Goal: Task Accomplishment & Management: Manage account settings

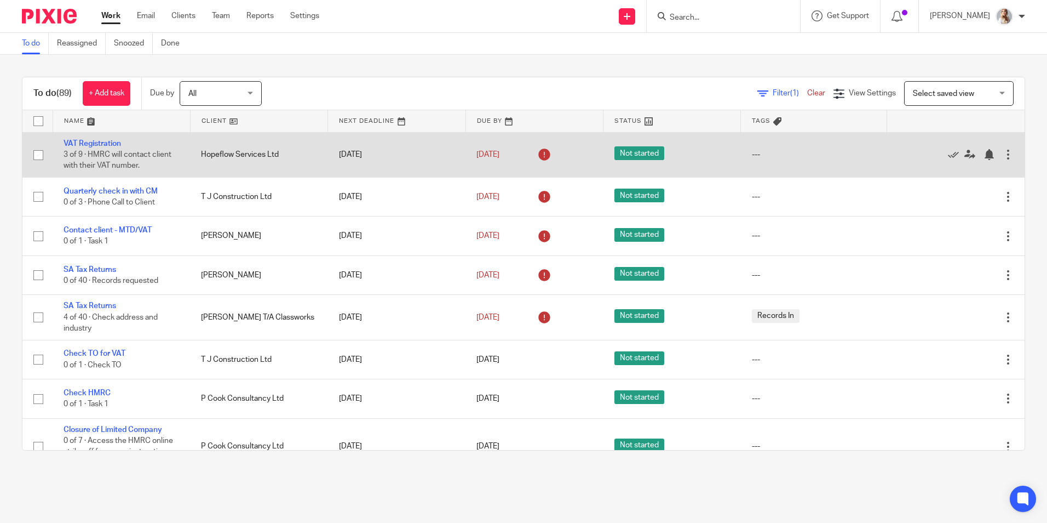
click at [79, 148] on td "VAT Registration 3 of 9 · HMRC will contact client with their VAT number." at bounding box center [121, 154] width 137 height 45
click at [82, 146] on td "VAT Registration 3 of 9 · HMRC will contact client with their VAT number." at bounding box center [121, 154] width 137 height 45
click link "VAT Registration"
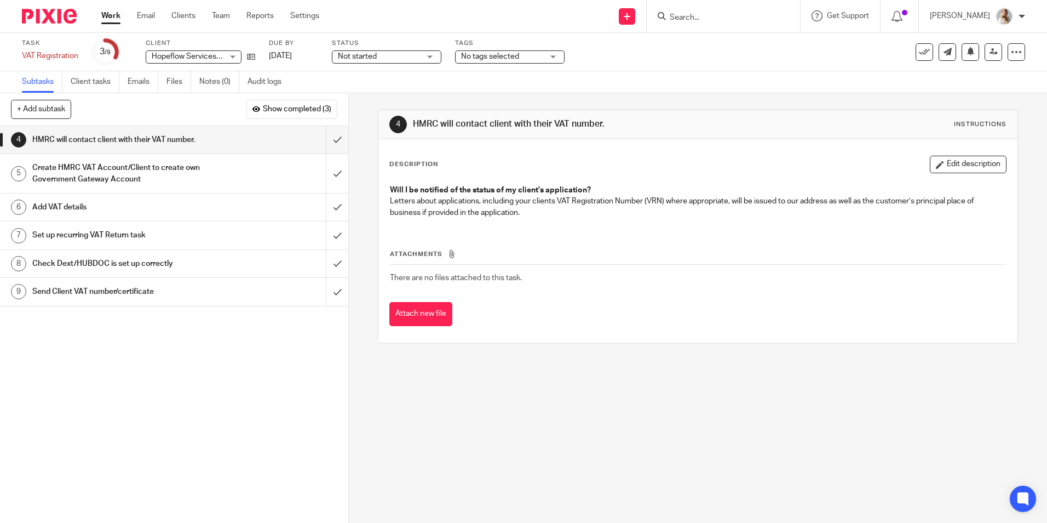
click at [721, 16] on input "Search" at bounding box center [718, 18] width 99 height 10
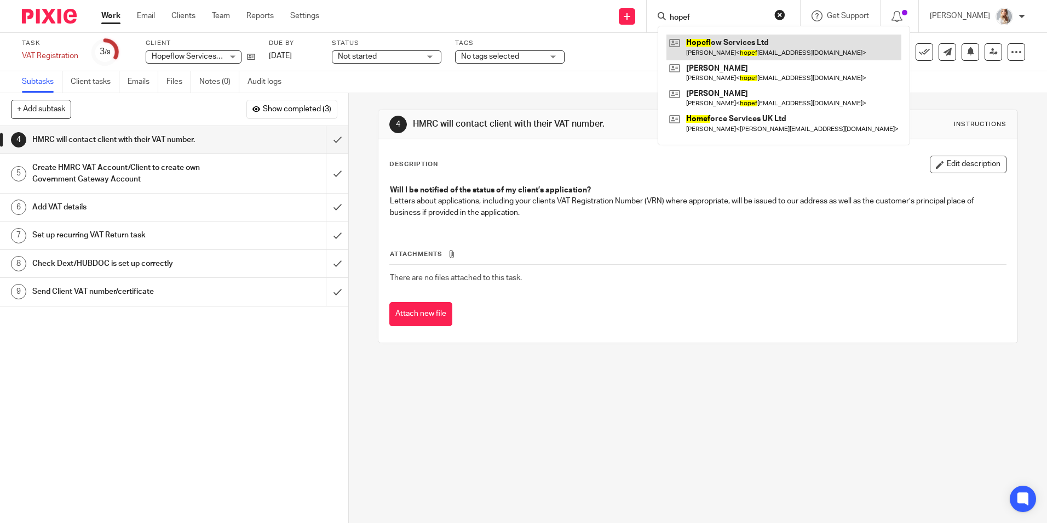
type input "hopef"
click at [99, 16] on div "Work Email Clients Team Reports Settings Work Email Clients Team Reports Settin…" at bounding box center [212, 16] width 245 height 32
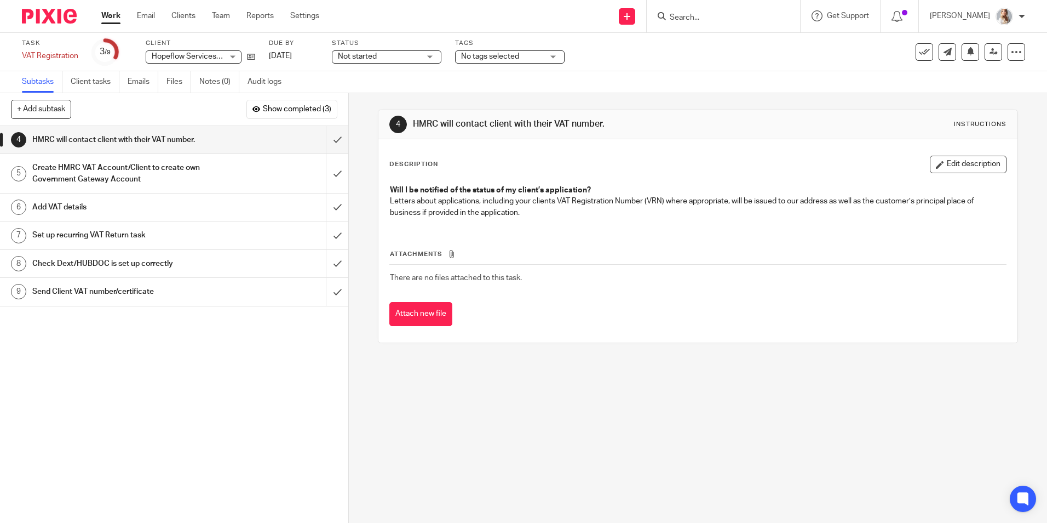
click at [107, 19] on link "Work" at bounding box center [110, 15] width 19 height 11
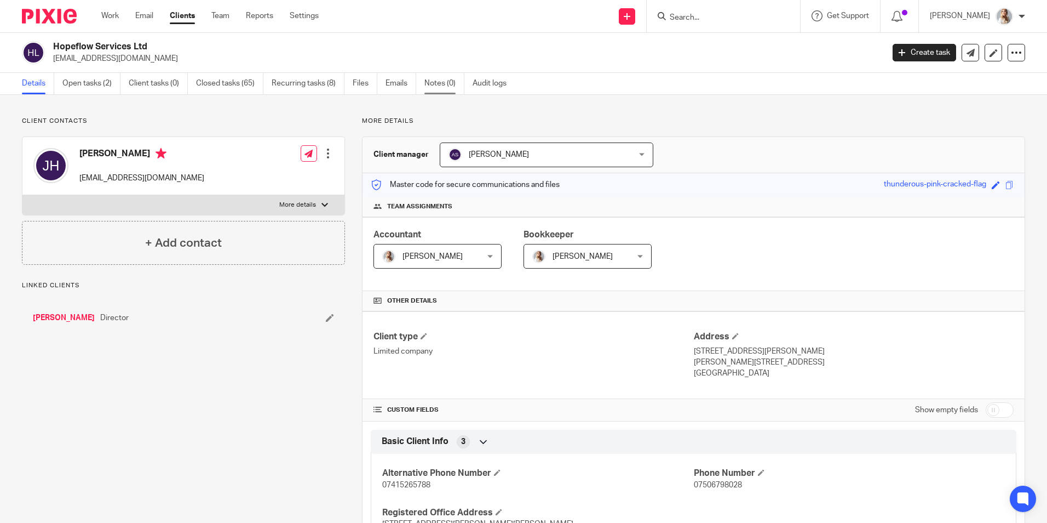
click at [440, 82] on link "Notes (0)" at bounding box center [444, 83] width 40 height 21
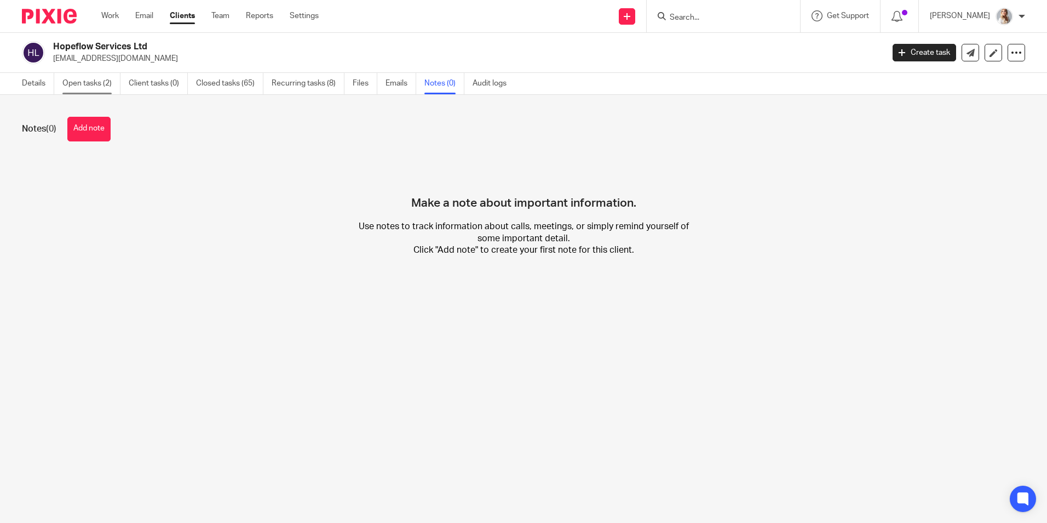
click at [82, 89] on link "Open tasks (2)" at bounding box center [91, 83] width 58 height 21
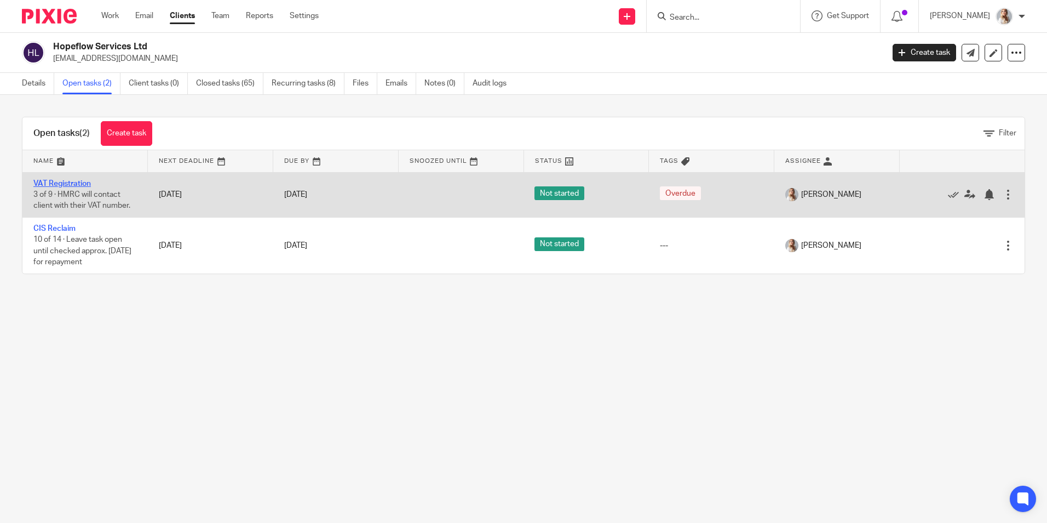
click at [76, 184] on link "VAT Registration" at bounding box center [62, 184] width 58 height 8
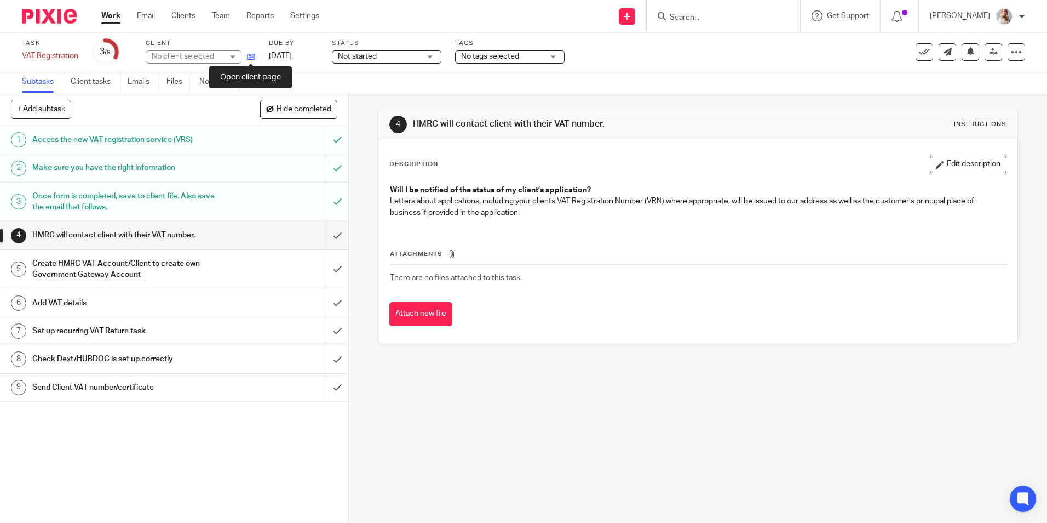
click at [249, 59] on icon at bounding box center [251, 57] width 8 height 8
click at [322, 238] on input "submit" at bounding box center [174, 234] width 348 height 27
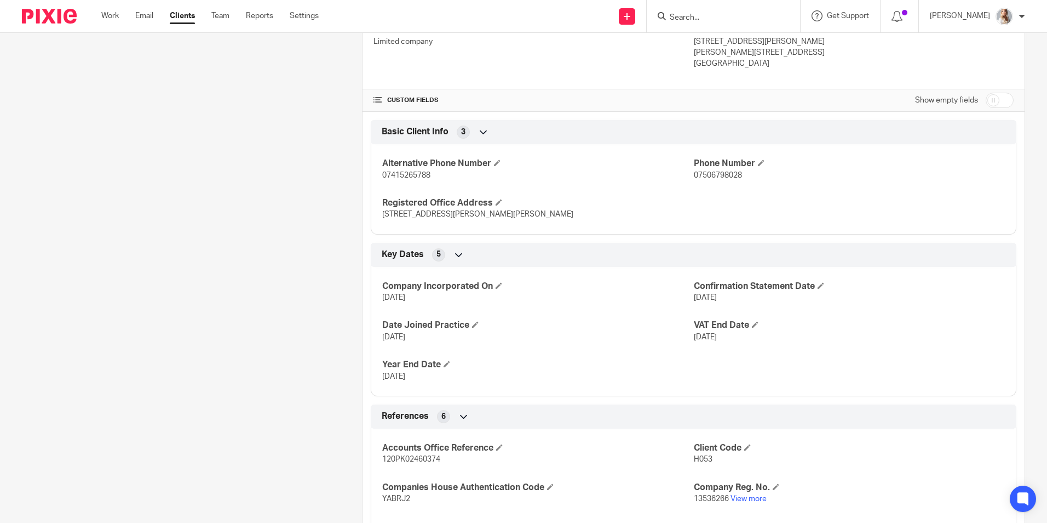
scroll to position [383, 0]
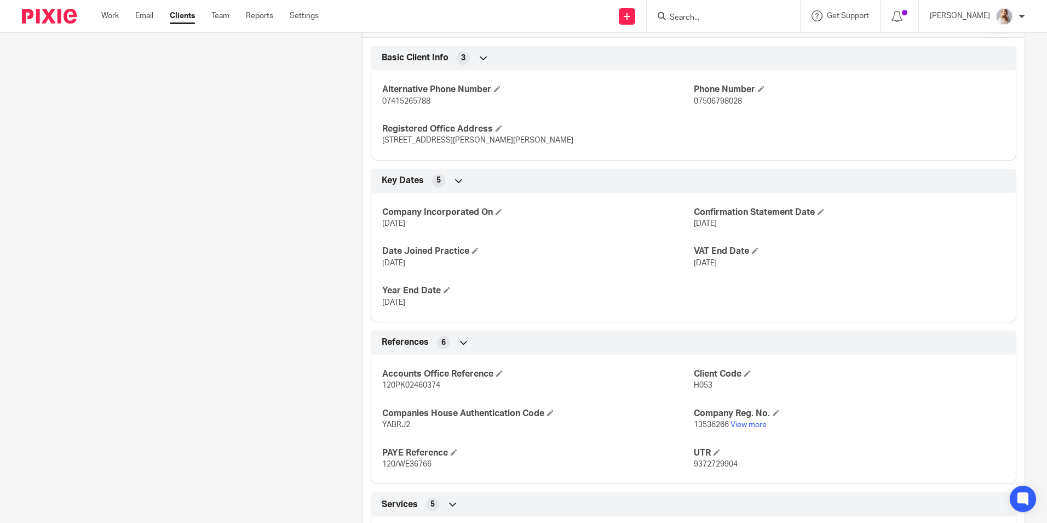
click at [734, 15] on input "Search" at bounding box center [718, 18] width 99 height 10
type input "l"
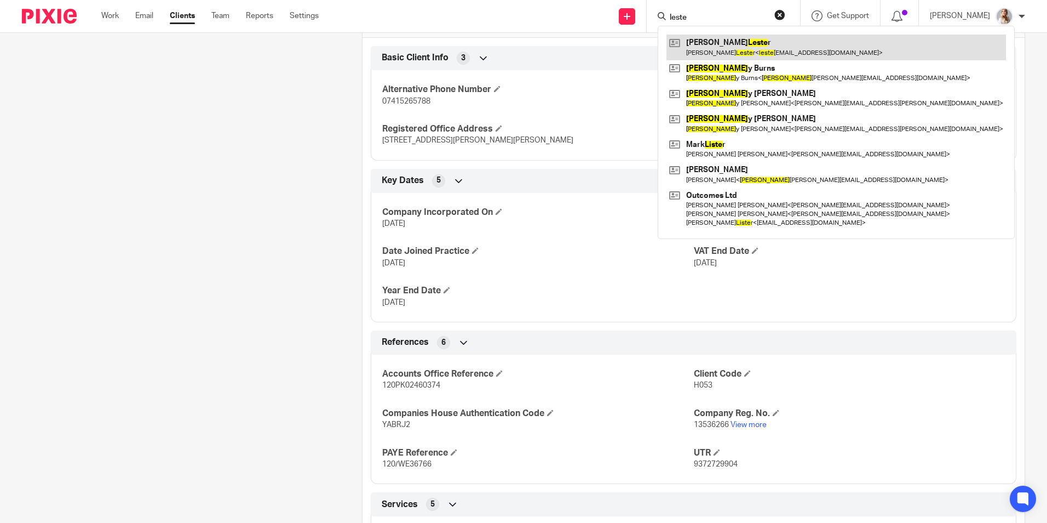
type input "leste"
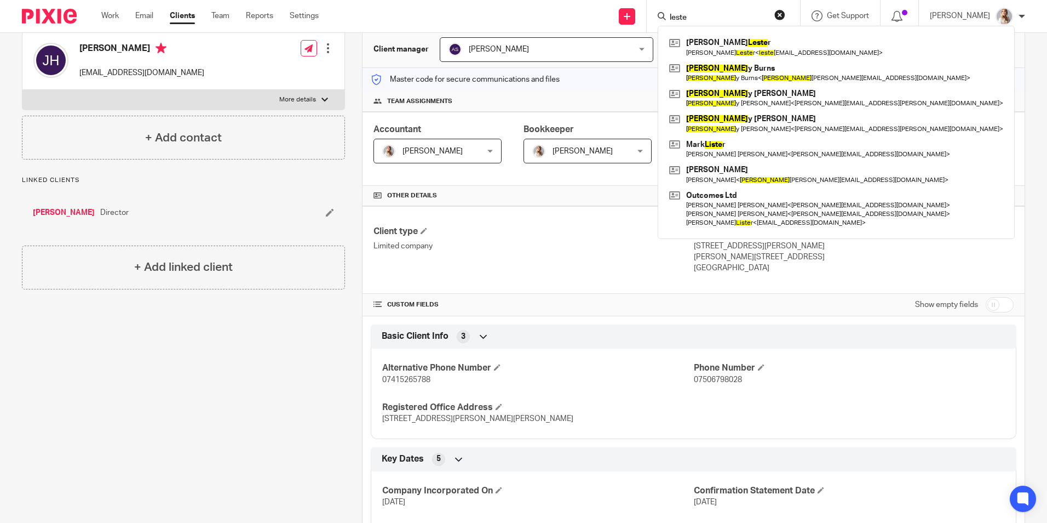
scroll to position [0, 0]
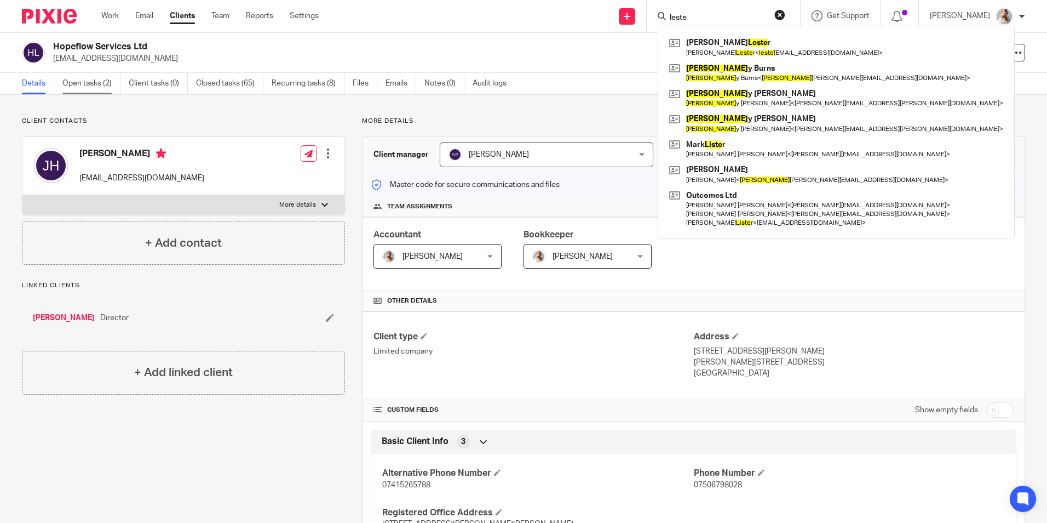
drag, startPoint x: 50, startPoint y: 99, endPoint x: 65, endPoint y: 93, distance: 16.0
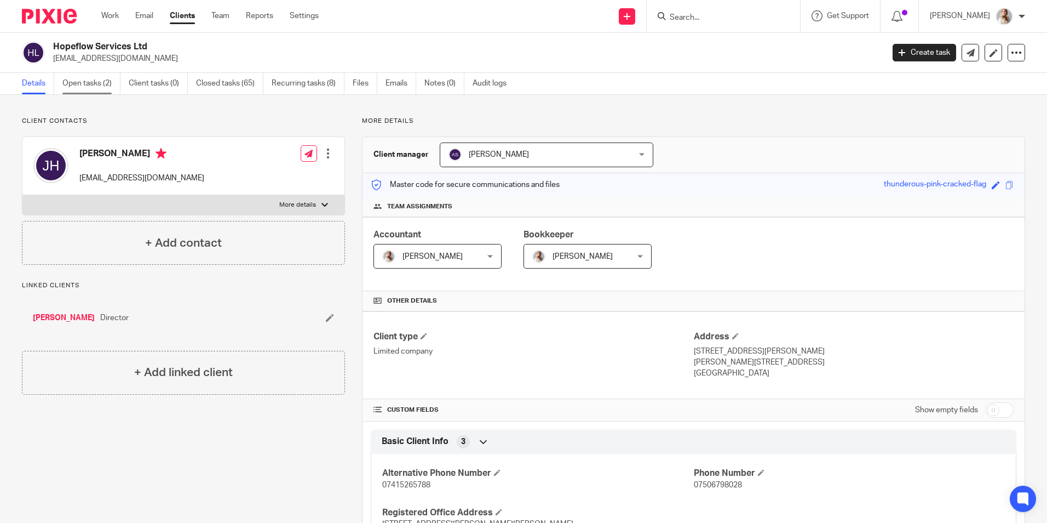
click at [73, 90] on link "Open tasks (2)" at bounding box center [91, 83] width 58 height 21
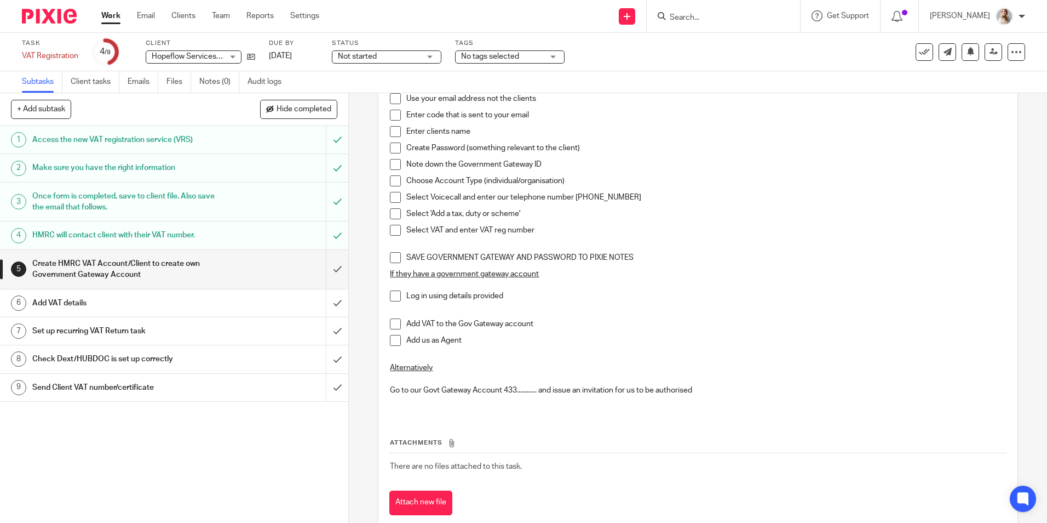
scroll to position [164, 0]
click at [333, 267] on input "submit" at bounding box center [174, 269] width 348 height 39
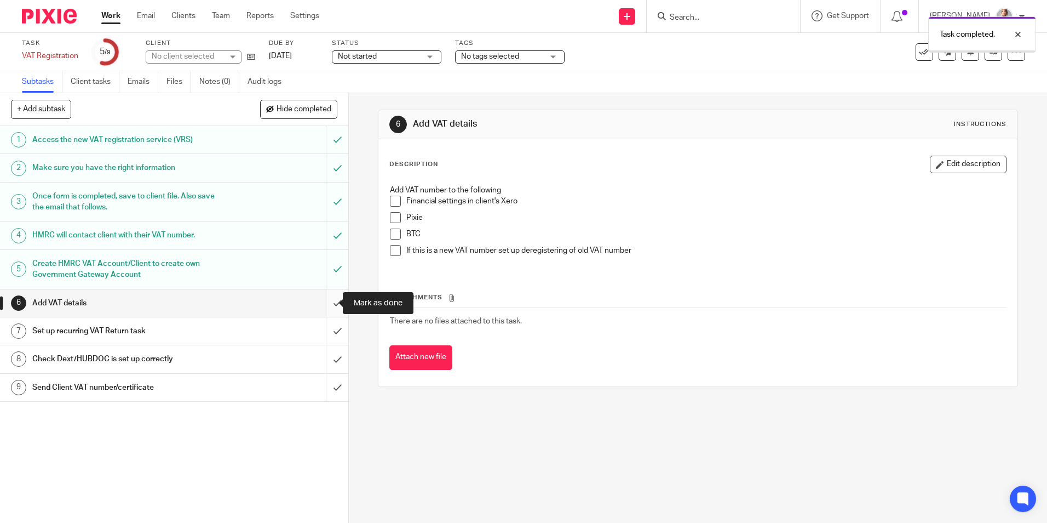
click at [331, 303] on input "submit" at bounding box center [174, 302] width 348 height 27
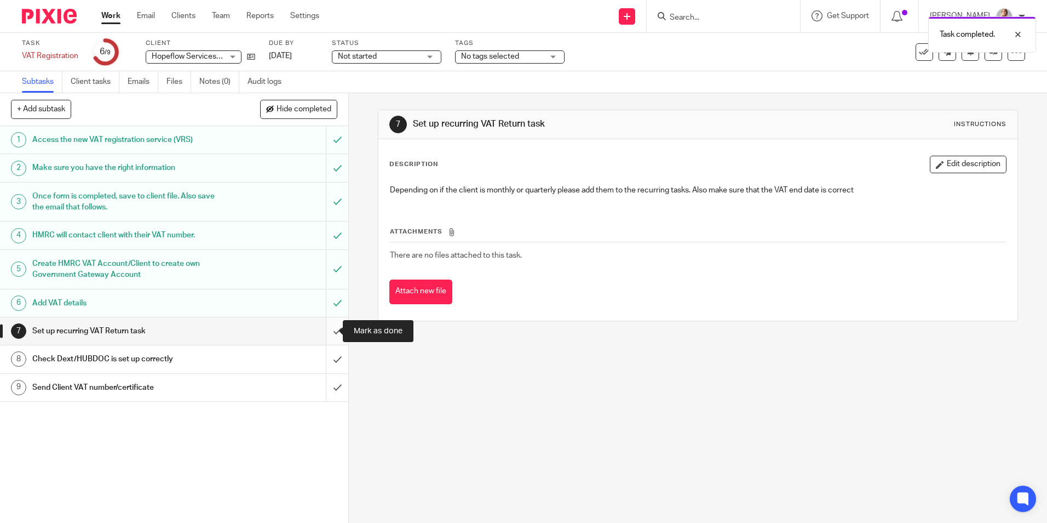
click at [336, 335] on input "submit" at bounding box center [174, 330] width 348 height 27
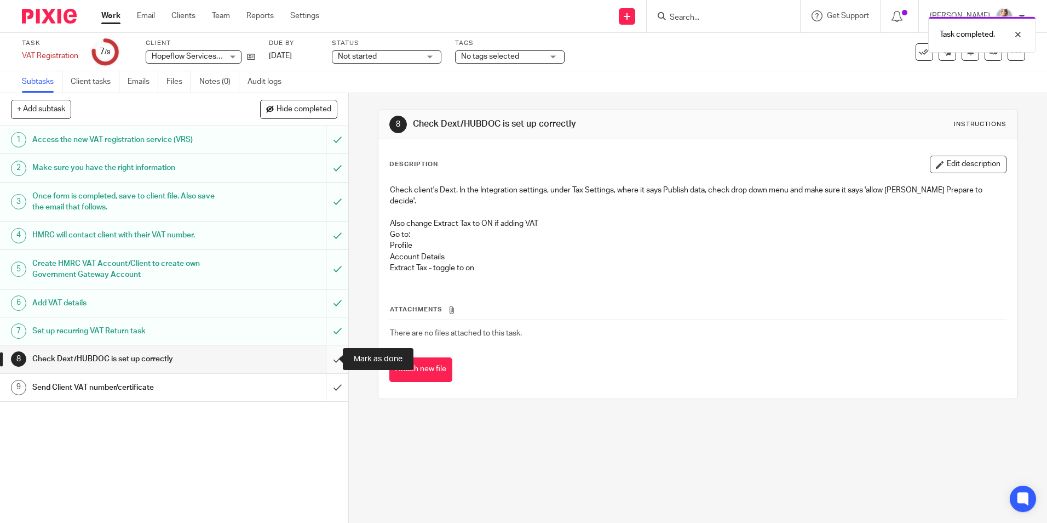
click at [325, 360] on input "submit" at bounding box center [174, 358] width 348 height 27
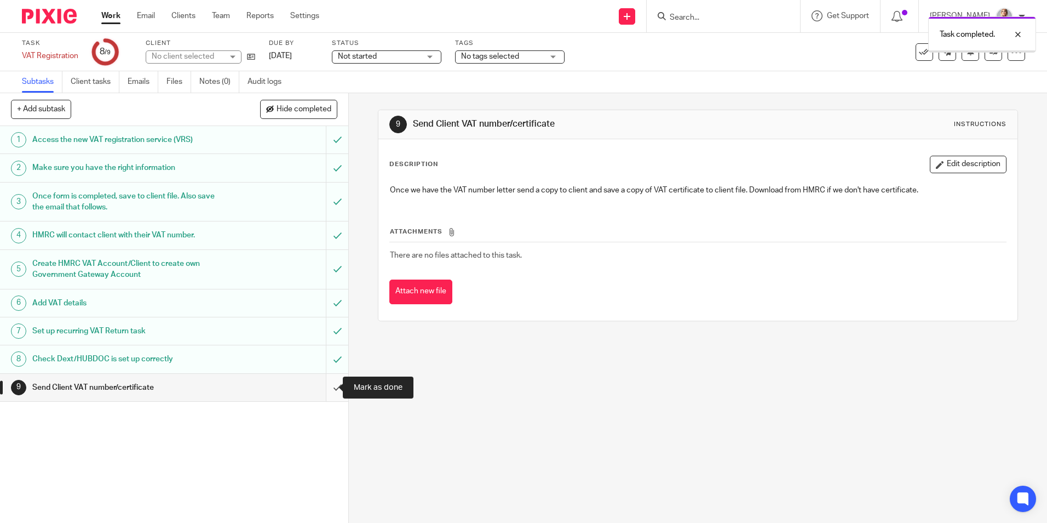
click at [326, 388] on input "submit" at bounding box center [174, 387] width 348 height 27
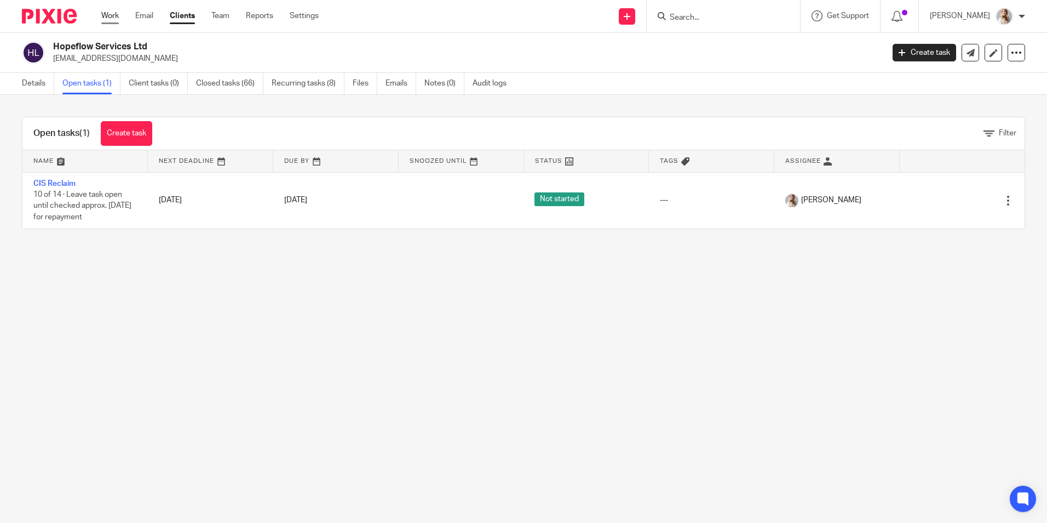
click at [111, 18] on link "Work" at bounding box center [110, 15] width 18 height 11
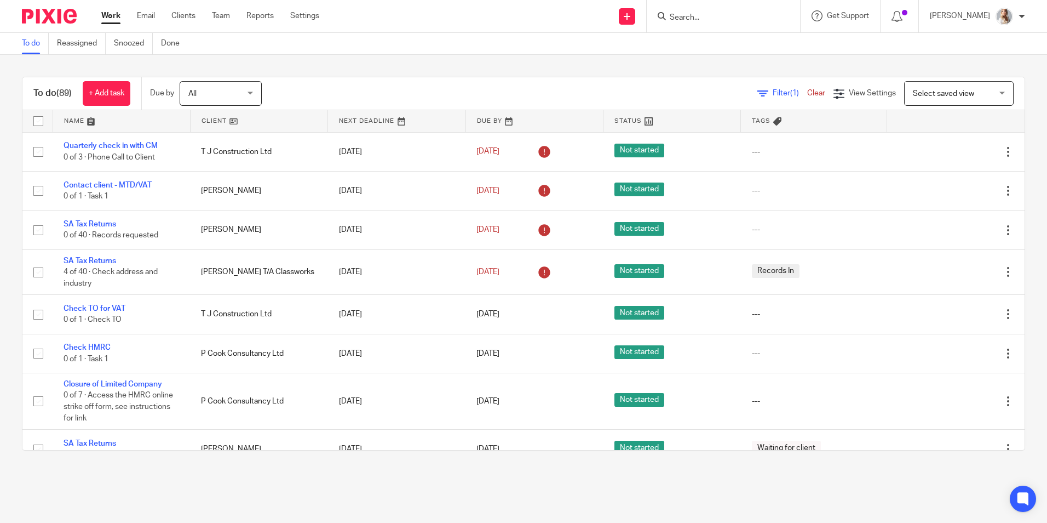
click at [727, 14] on input "Search" at bounding box center [718, 18] width 99 height 10
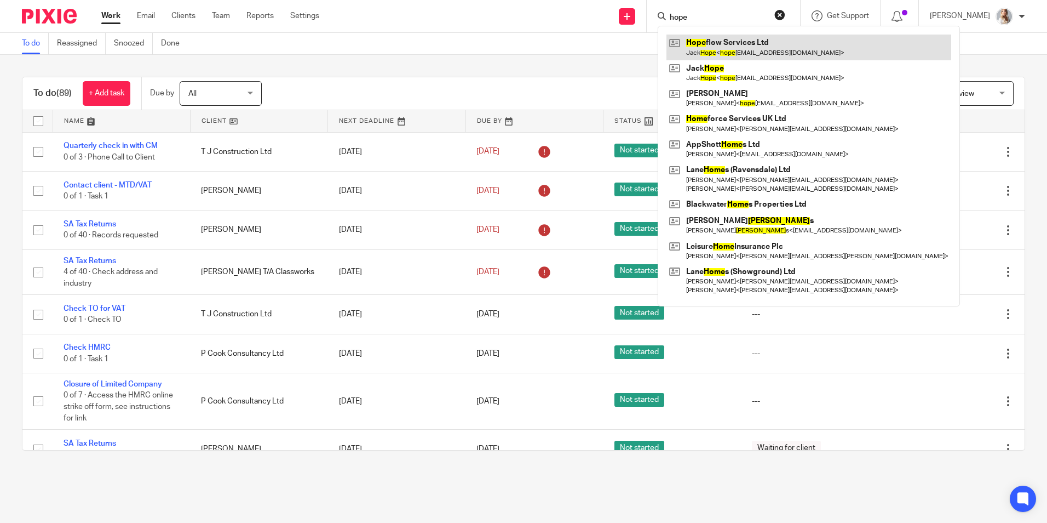
type input "hope"
click at [758, 47] on link at bounding box center [809, 47] width 285 height 25
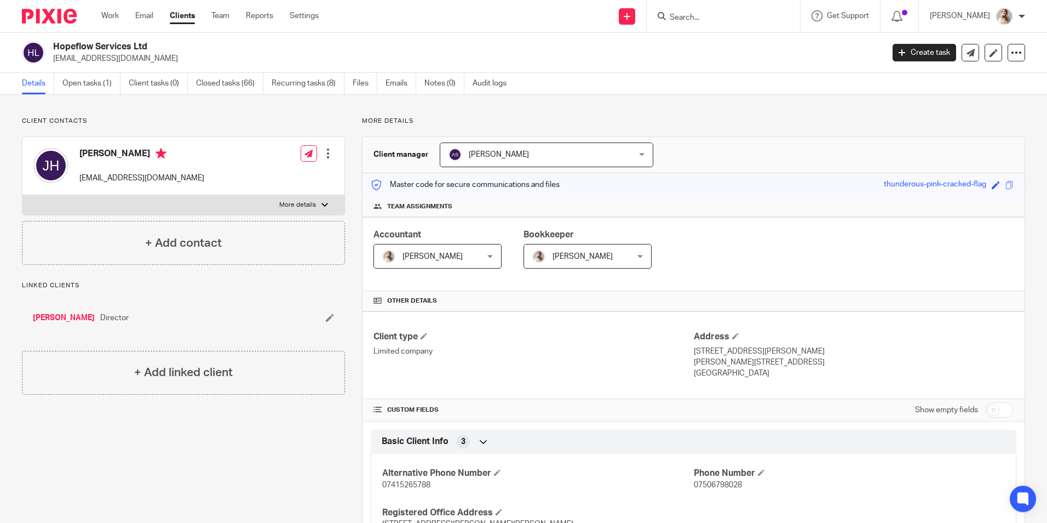
drag, startPoint x: 123, startPoint y: 70, endPoint x: 53, endPoint y: 63, distance: 70.5
click at [53, 63] on div "Hopeflow Services Ltd hopeflowessex@hotmail.com Create task Update from Compani…" at bounding box center [523, 53] width 1047 height 40
copy p "hopeflowessex@hotmail.com"
click at [102, 89] on link "Open tasks (1)" at bounding box center [91, 83] width 58 height 21
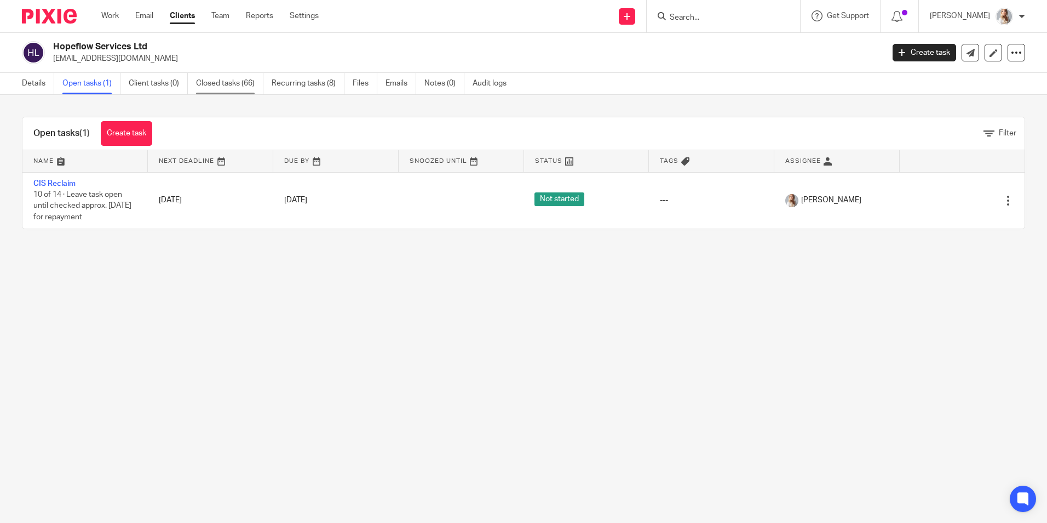
drag, startPoint x: 297, startPoint y: 82, endPoint x: 263, endPoint y: 82, distance: 34.0
click at [297, 82] on link "Recurring tasks (8)" at bounding box center [308, 83] width 73 height 21
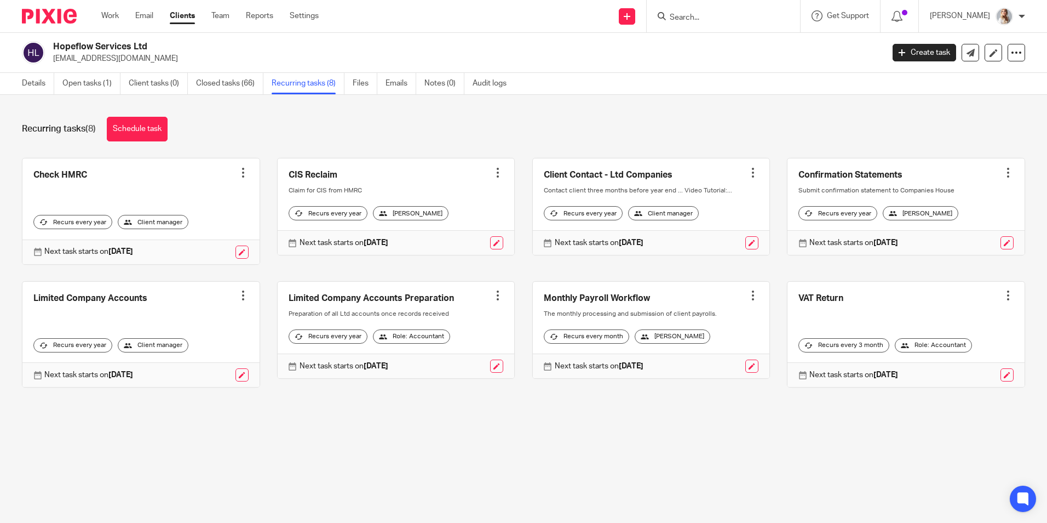
click at [248, 83] on link "Closed tasks (66)" at bounding box center [229, 83] width 67 height 21
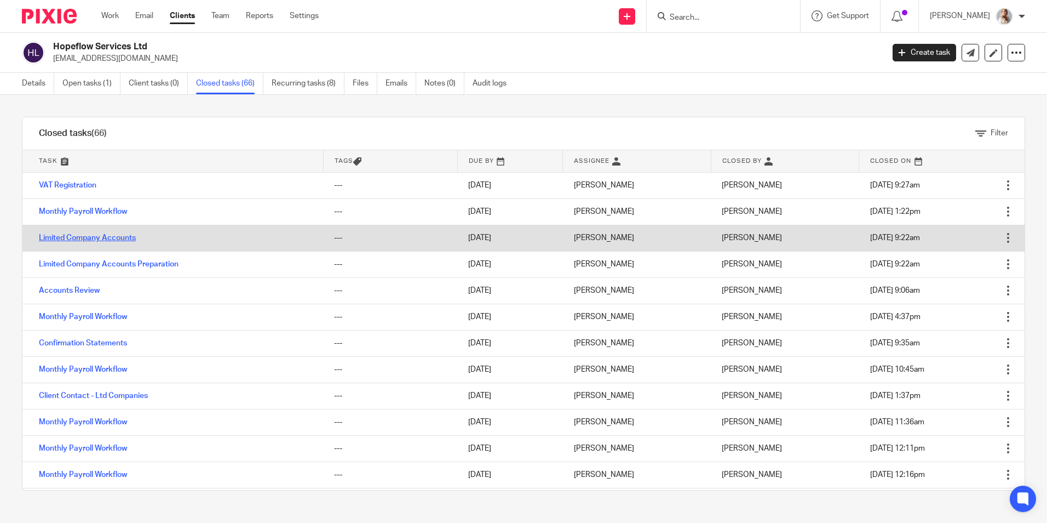
click at [110, 239] on link "Limited Company Accounts" at bounding box center [87, 238] width 97 height 8
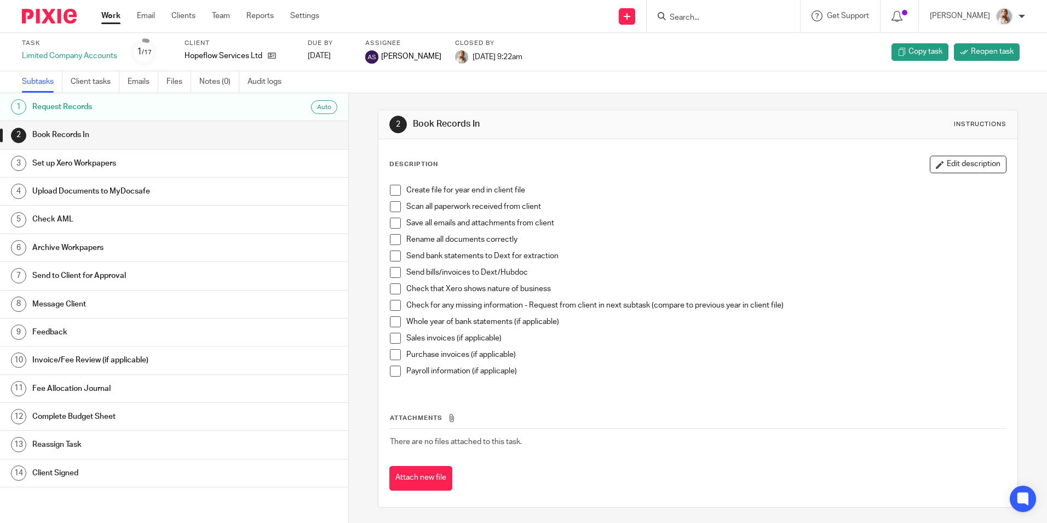
click at [977, 42] on div "Task Limited Company Accounts 1 /17 Client Hopeflow Services Ltd Due by 2026-04…" at bounding box center [523, 52] width 1003 height 26
click at [977, 45] on link "Reopen task" at bounding box center [987, 52] width 66 height 18
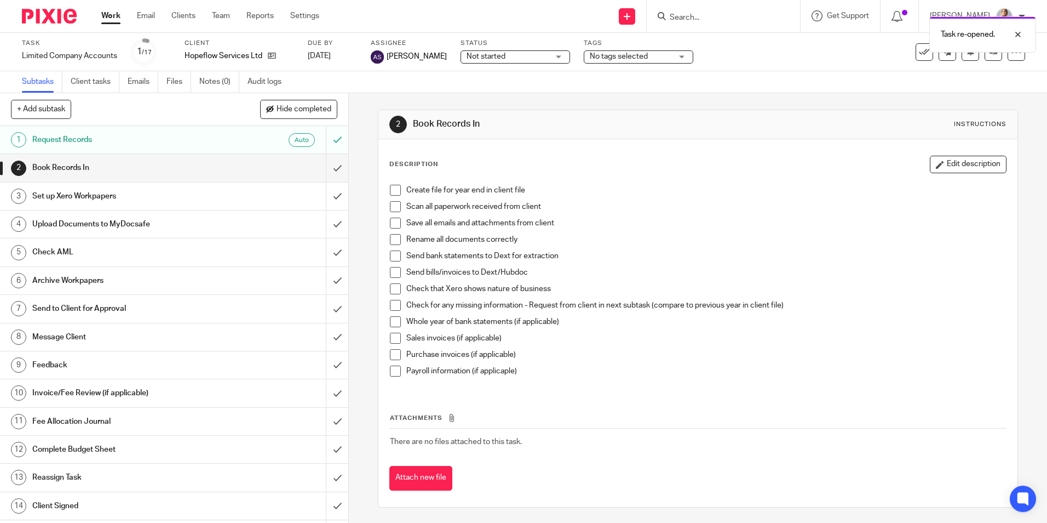
click at [88, 344] on h1 "Message Client" at bounding box center [126, 337] width 188 height 16
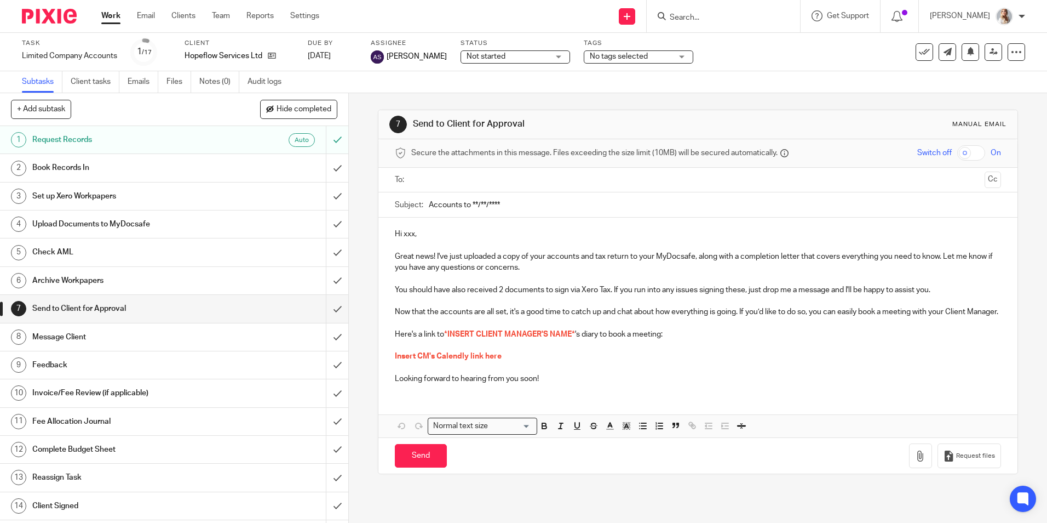
click at [469, 175] on input "text" at bounding box center [697, 180] width 565 height 13
drag, startPoint x: 526, startPoint y: 201, endPoint x: 467, endPoint y: 208, distance: 59.0
click at [467, 208] on input "Accounts to **/**/****" at bounding box center [715, 207] width 572 height 25
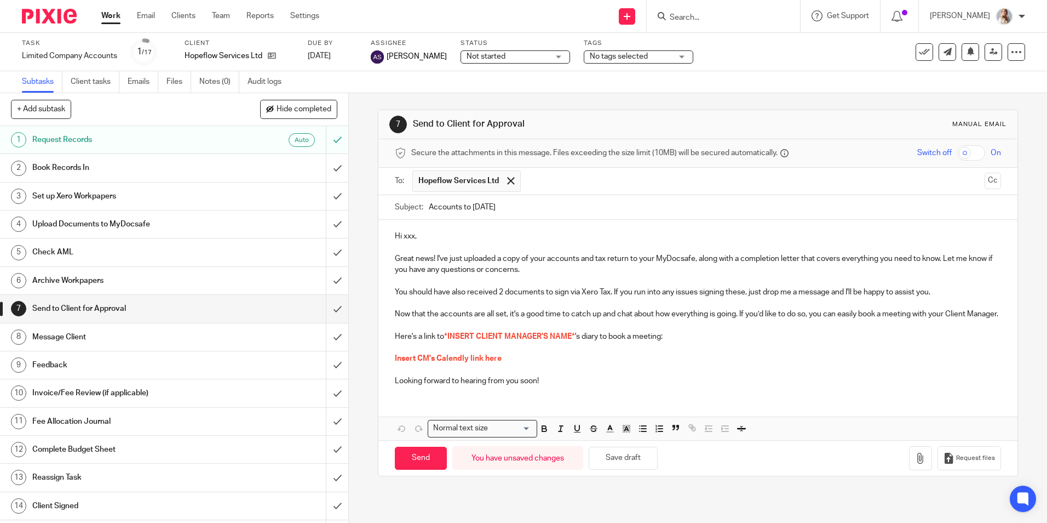
type input "Accounts to 31st July 2025"
click at [479, 232] on p "Hi xxx," at bounding box center [698, 236] width 606 height 11
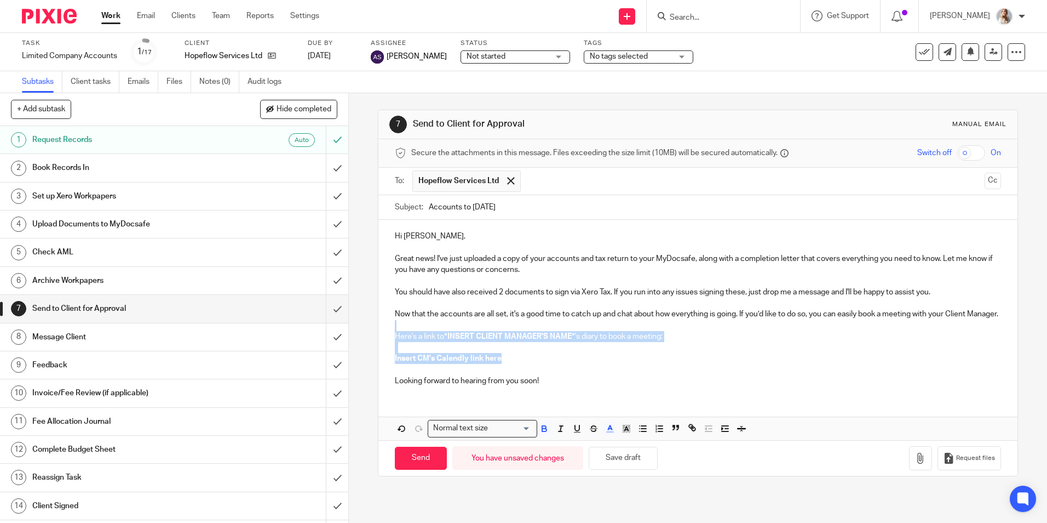
drag, startPoint x: 513, startPoint y: 372, endPoint x: 365, endPoint y: 337, distance: 152.0
click at [367, 341] on div "7 Send to Client for Approval Manual email Secure the attachments in this messa…" at bounding box center [698, 307] width 698 height 429
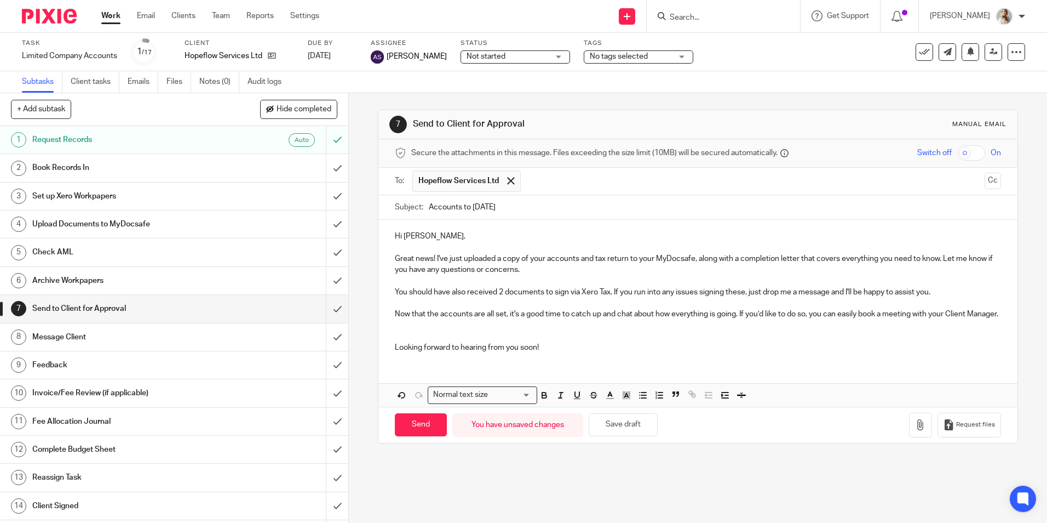
click at [406, 342] on p at bounding box center [698, 336] width 606 height 11
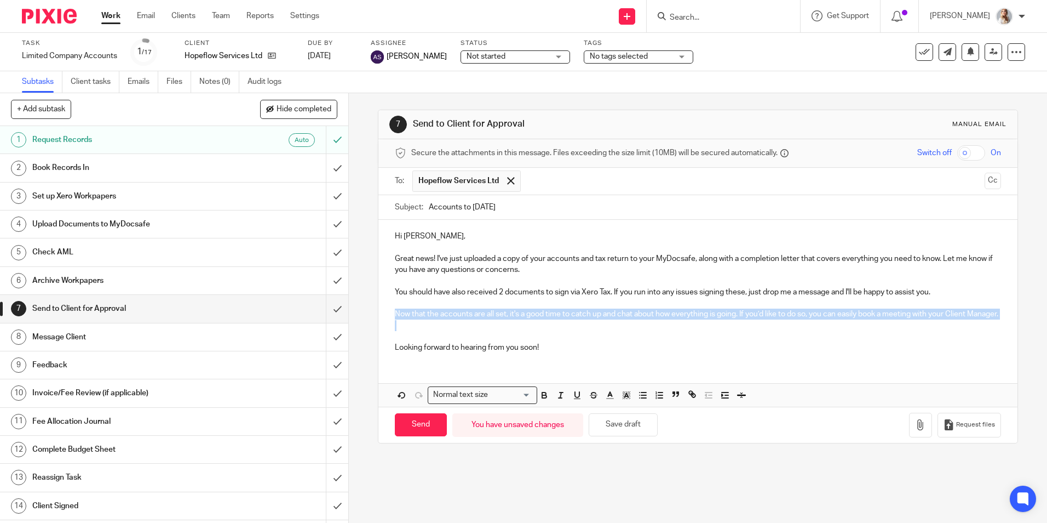
drag, startPoint x: 404, startPoint y: 339, endPoint x: 384, endPoint y: 310, distance: 35.1
click at [386, 312] on div "Hi Jack, Great news! I've just uploaded a copy of your accounts and tax return …" at bounding box center [697, 290] width 639 height 141
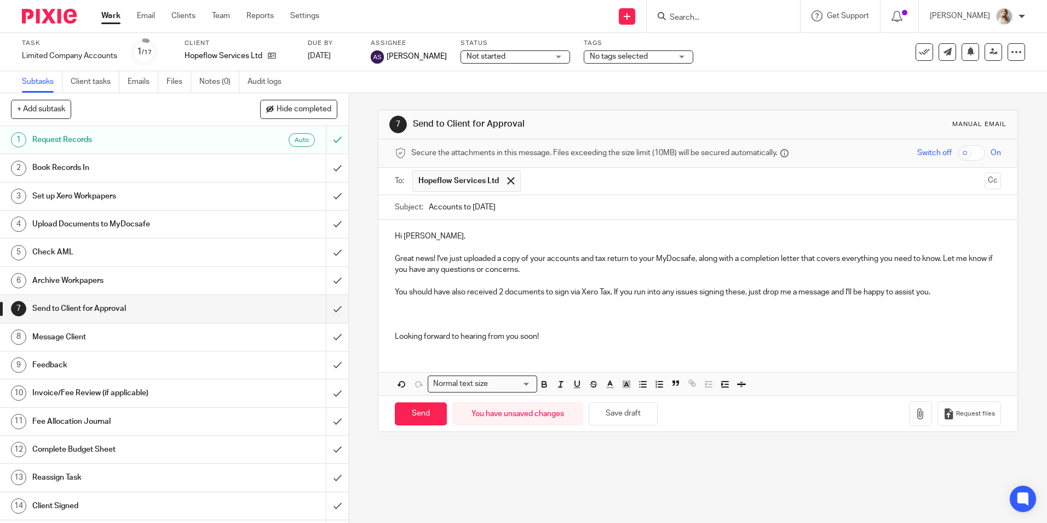
click at [391, 320] on div "Hi Jack, Great news! I've just uploaded a copy of your accounts and tax return …" at bounding box center [697, 285] width 639 height 130
click at [395, 331] on p "Looking forward to hearing from you soon!" at bounding box center [698, 336] width 606 height 11
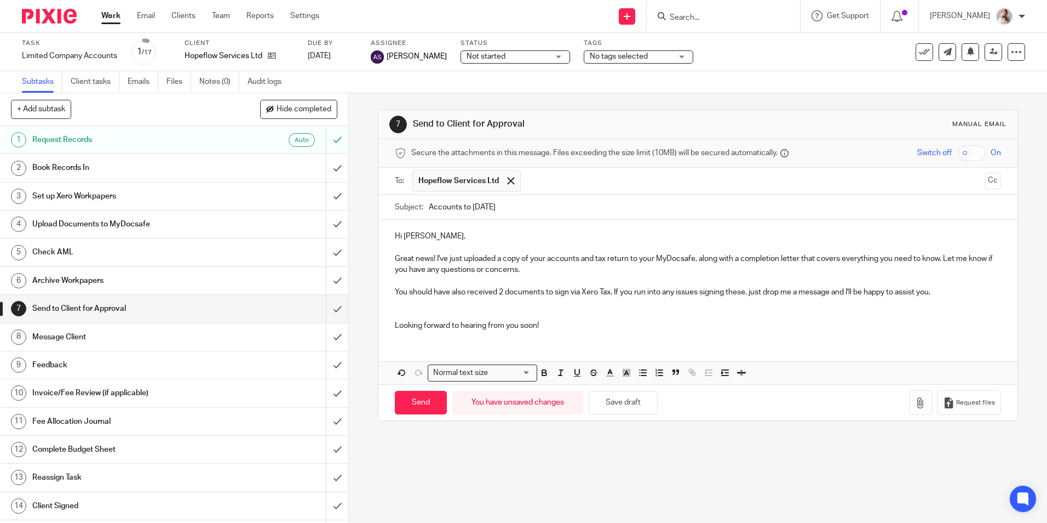
click at [395, 317] on p at bounding box center [698, 313] width 606 height 11
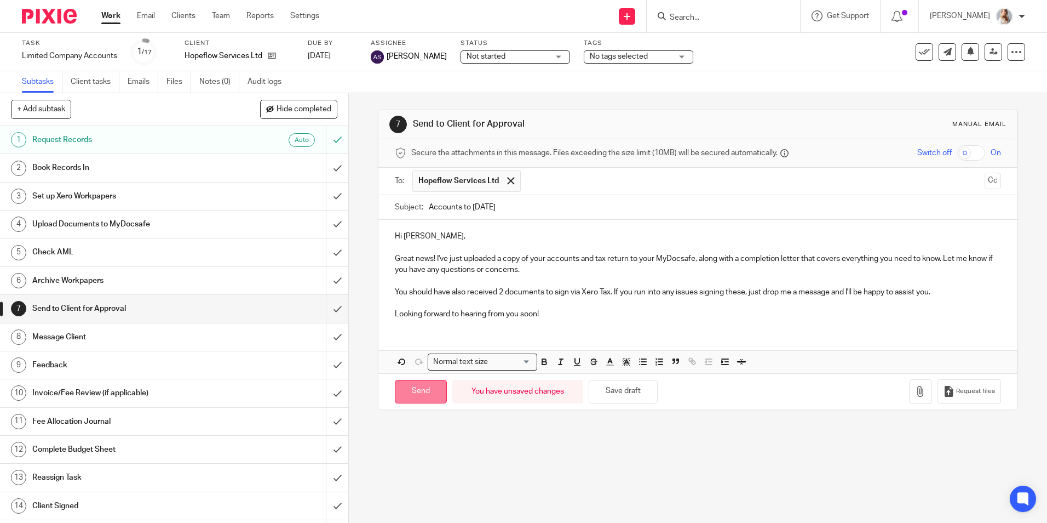
click at [434, 395] on input "Send" at bounding box center [421, 392] width 52 height 24
type input "Sent"
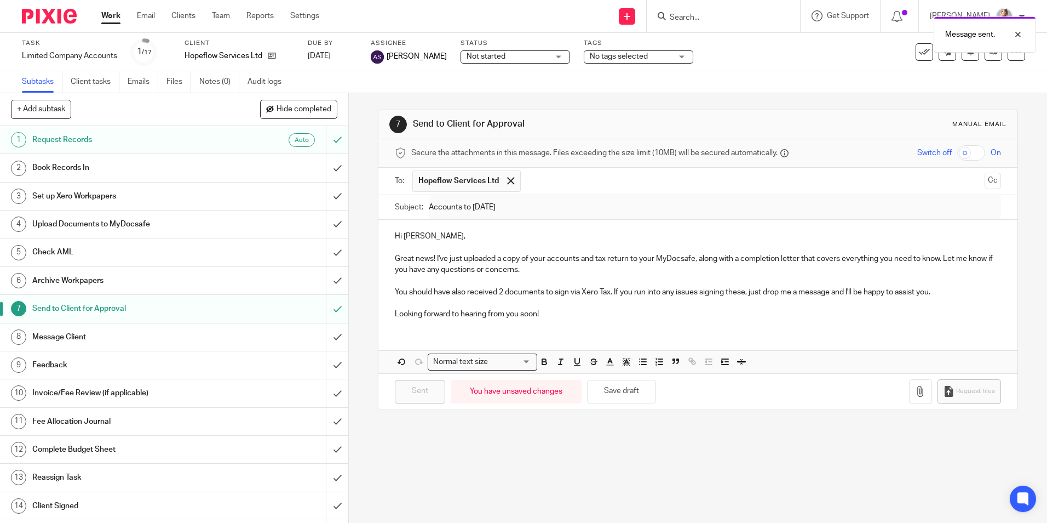
drag, startPoint x: 914, startPoint y: 55, endPoint x: 841, endPoint y: 83, distance: 77.3
click at [919, 55] on icon at bounding box center [924, 52] width 11 height 11
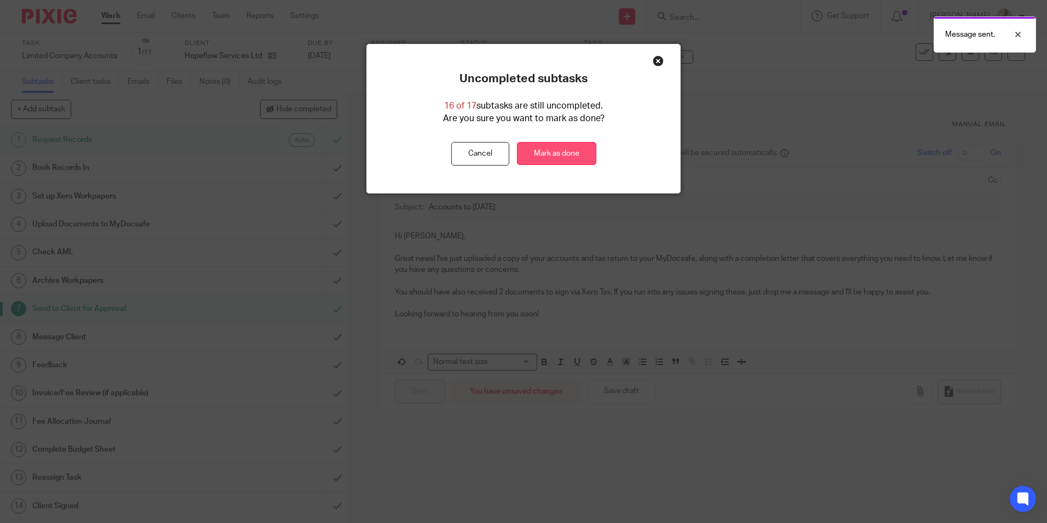
click at [558, 155] on link "Mark as done" at bounding box center [556, 154] width 79 height 24
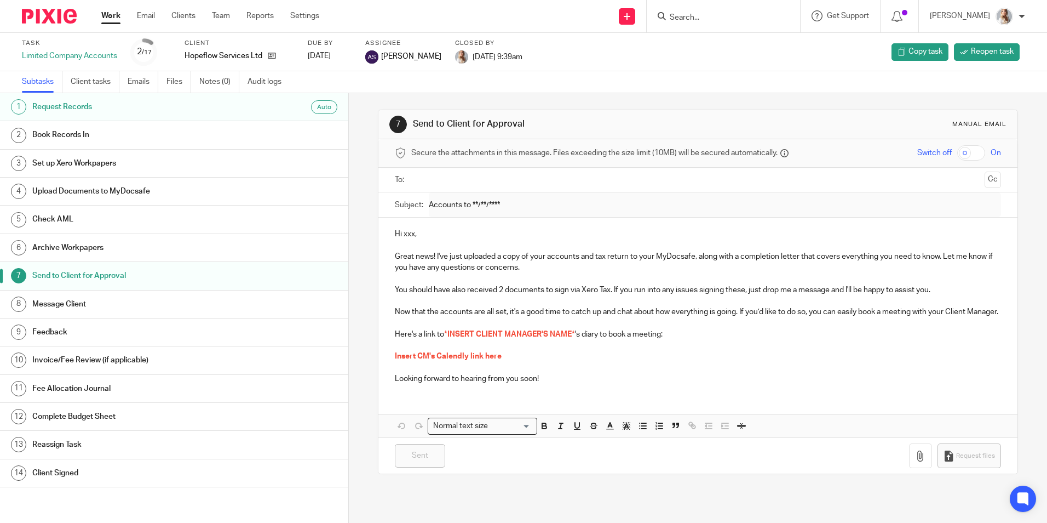
click at [104, 16] on link "Work" at bounding box center [110, 15] width 19 height 11
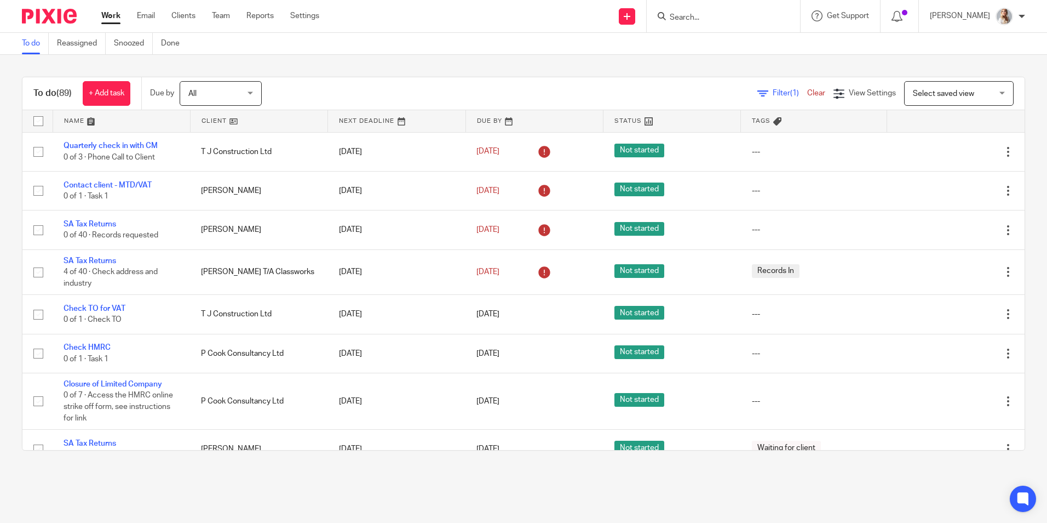
click at [727, 18] on input "Search" at bounding box center [718, 18] width 99 height 10
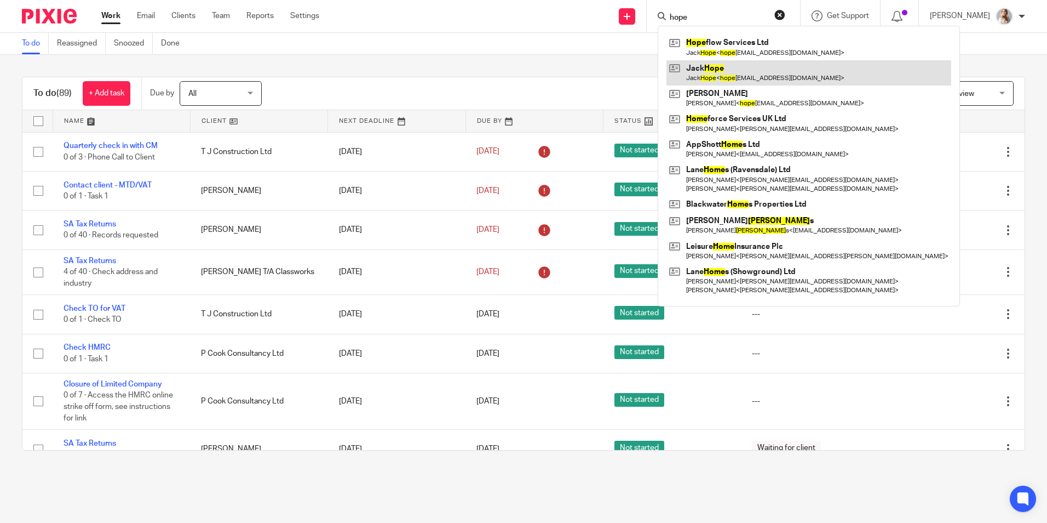
type input "hope"
click at [727, 76] on link at bounding box center [809, 72] width 285 height 25
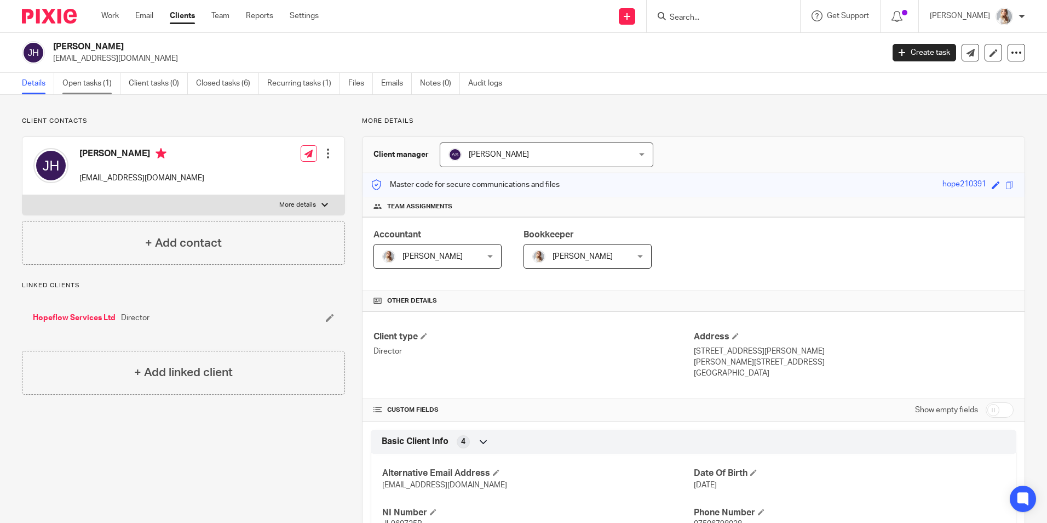
click at [81, 86] on link "Open tasks (1)" at bounding box center [91, 83] width 58 height 21
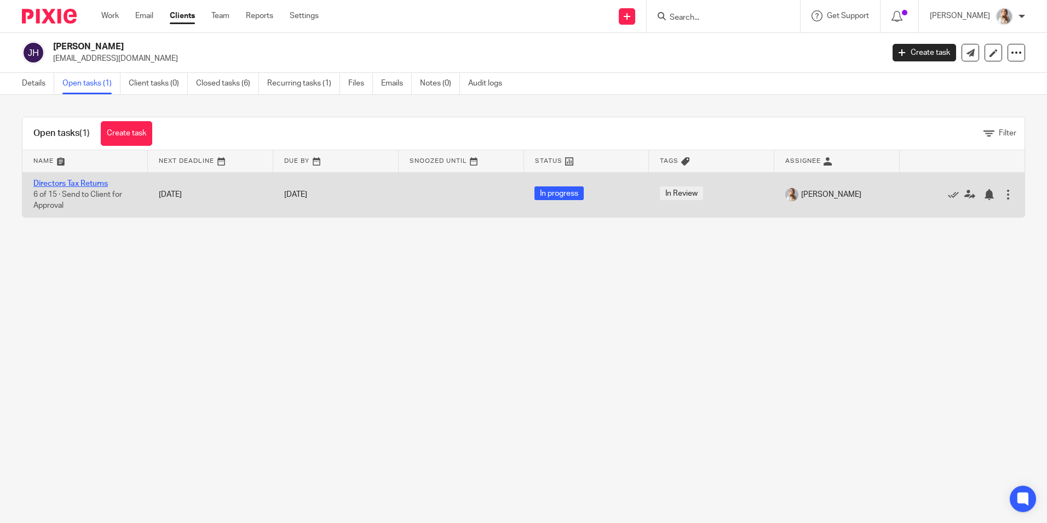
click at [55, 183] on link "Directors Tax Returns" at bounding box center [70, 184] width 74 height 8
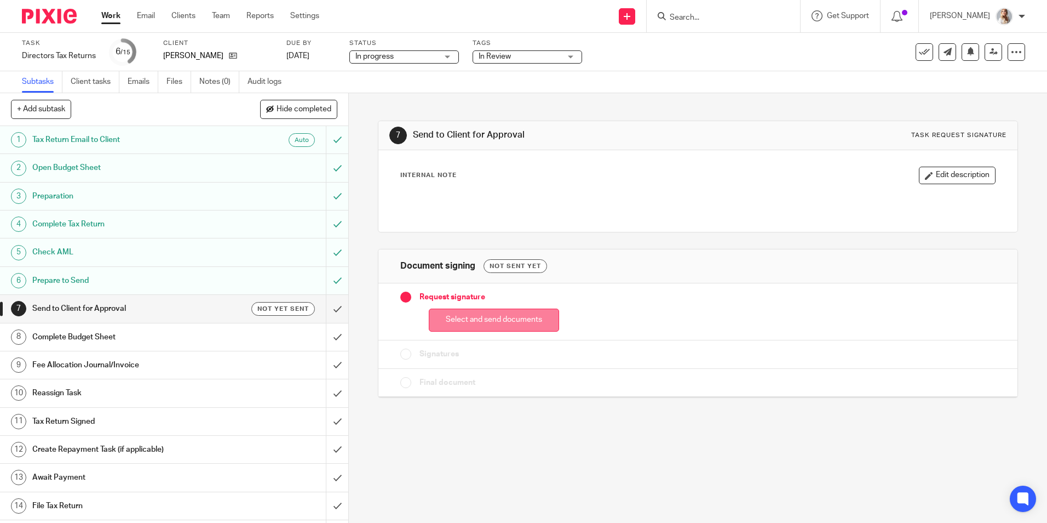
click at [429, 314] on button "Select and send documents" at bounding box center [494, 320] width 130 height 24
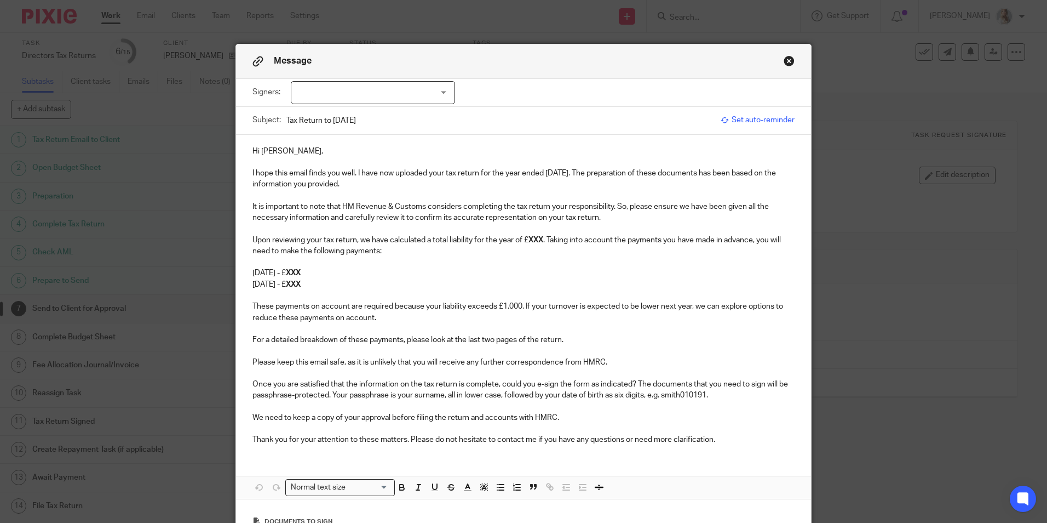
click at [326, 98] on div at bounding box center [373, 92] width 164 height 23
click at [319, 123] on li "[PERSON_NAME]" at bounding box center [369, 115] width 163 height 22
checkbox input "true"
click at [543, 239] on p "Upon reviewing your tax return, we have calculated a total liability for the ye…" at bounding box center [523, 245] width 542 height 22
click at [399, 266] on p at bounding box center [523, 261] width 542 height 11
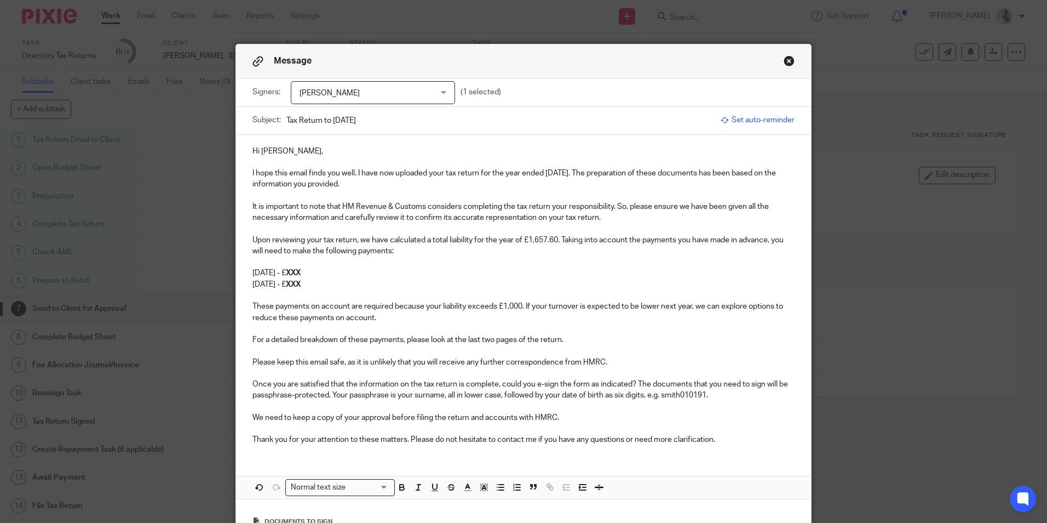
click at [399, 277] on p "[DATE] - £ XXX" at bounding box center [523, 272] width 542 height 11
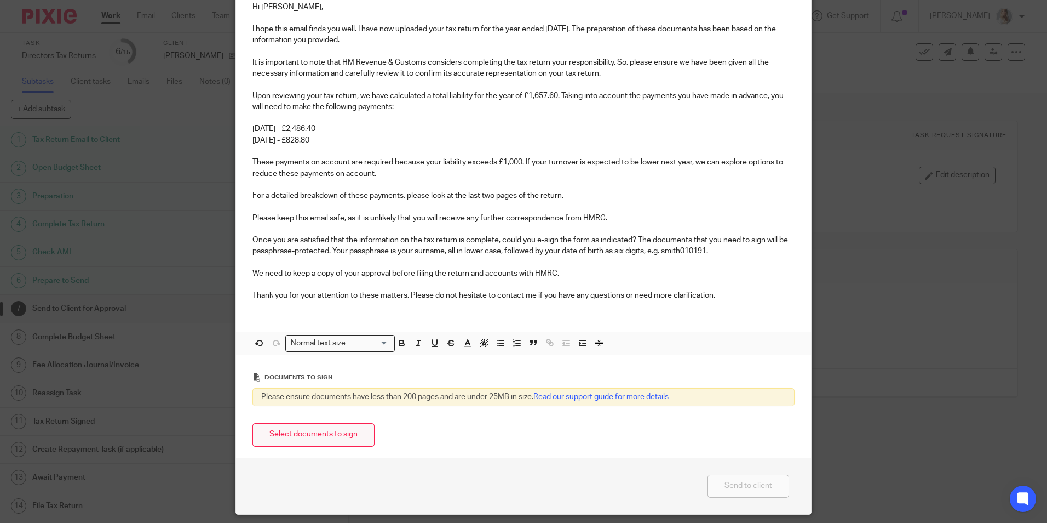
scroll to position [164, 0]
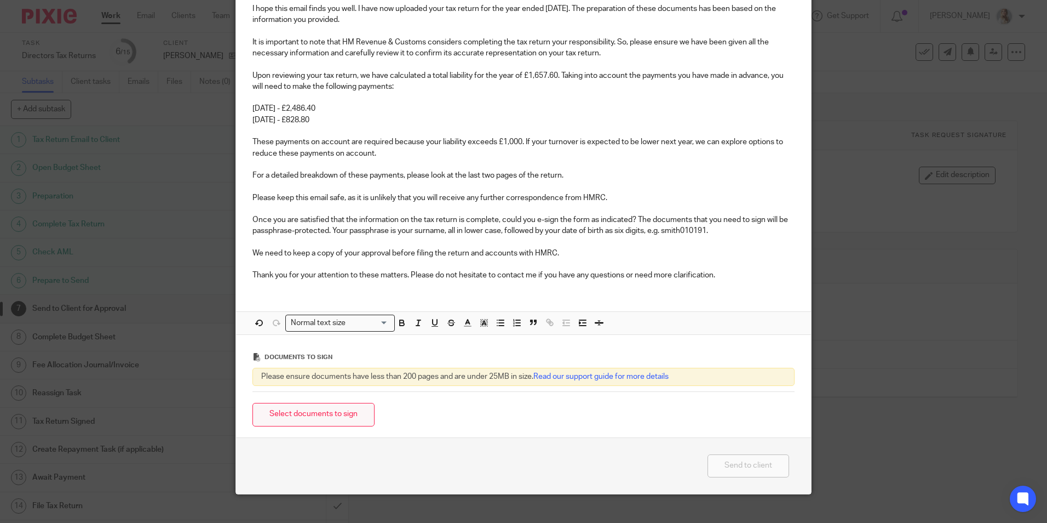
click at [331, 414] on button "Select documents to sign" at bounding box center [313, 415] width 122 height 24
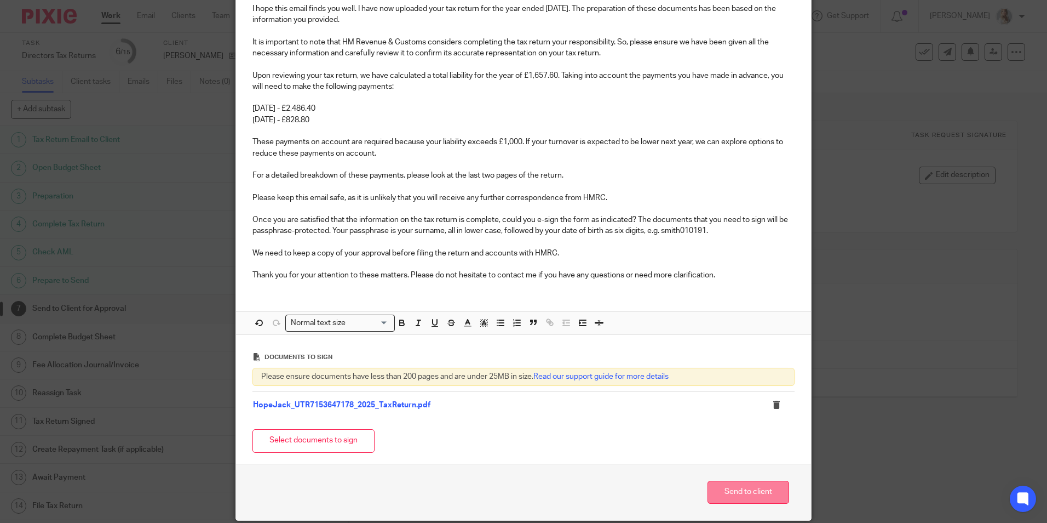
click at [759, 481] on button "Send to client" at bounding box center [749, 492] width 82 height 24
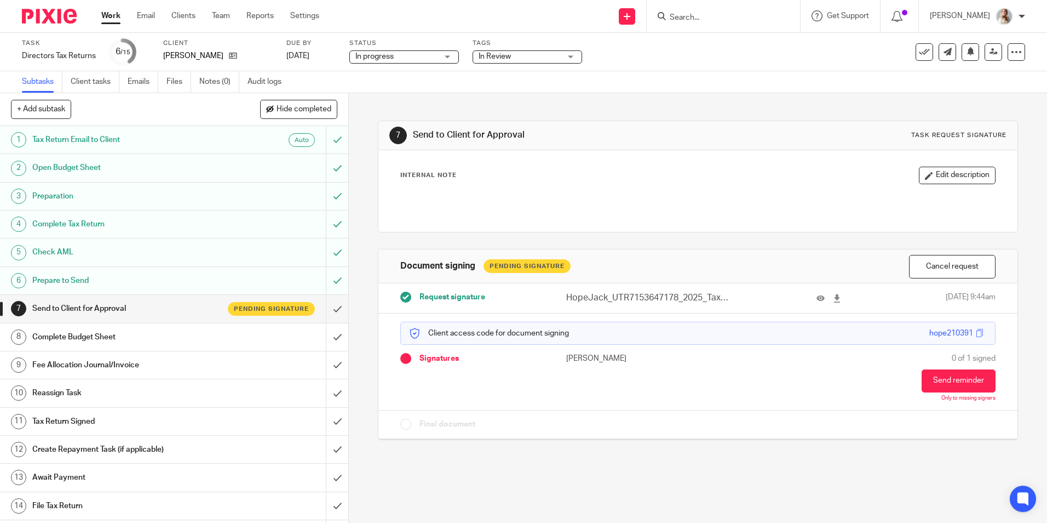
click at [498, 59] on span "In Review" at bounding box center [495, 57] width 32 height 8
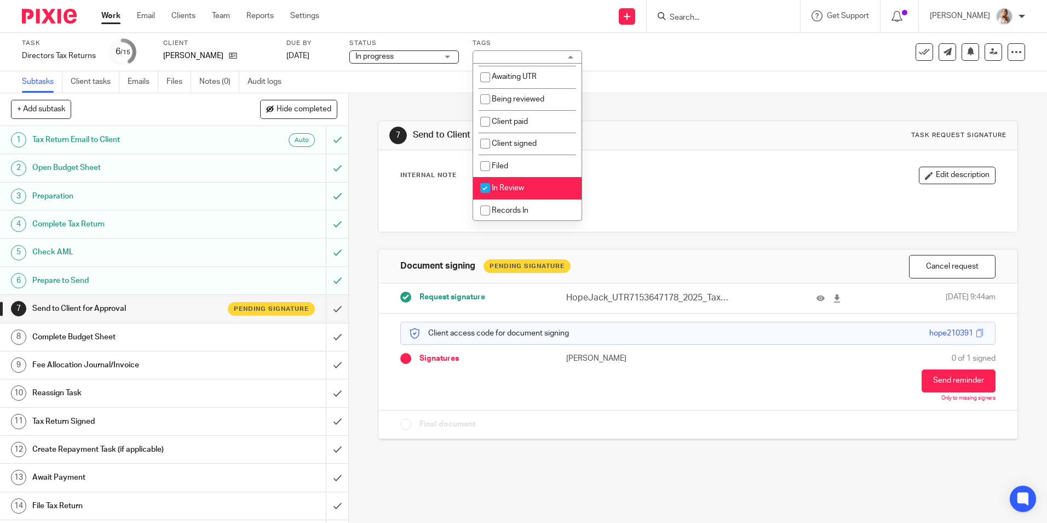
click at [520, 196] on li "In Review" at bounding box center [527, 188] width 108 height 22
checkbox input "false"
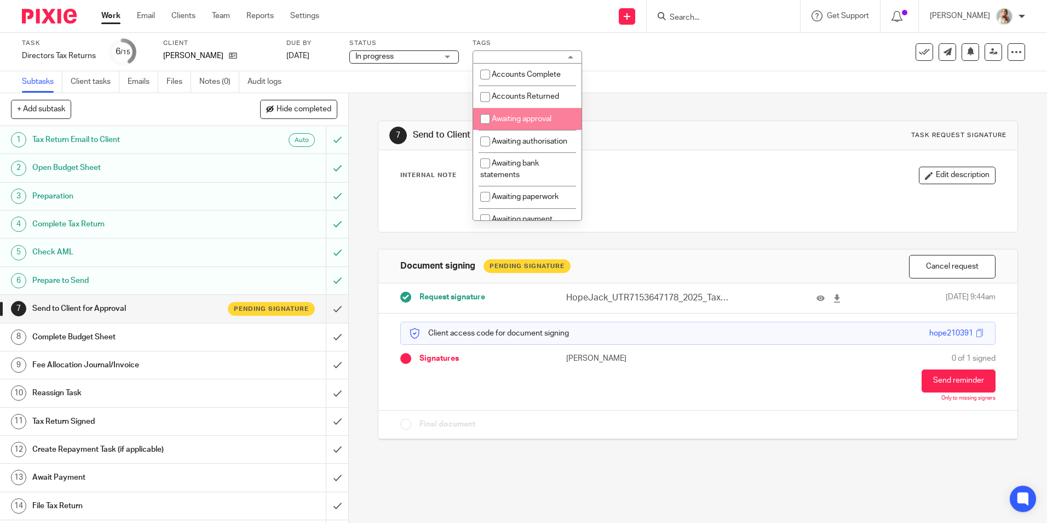
click at [513, 122] on span "Awaiting approval" at bounding box center [522, 119] width 60 height 8
checkbox input "true"
click at [318, 107] on span "Hide completed" at bounding box center [304, 109] width 55 height 9
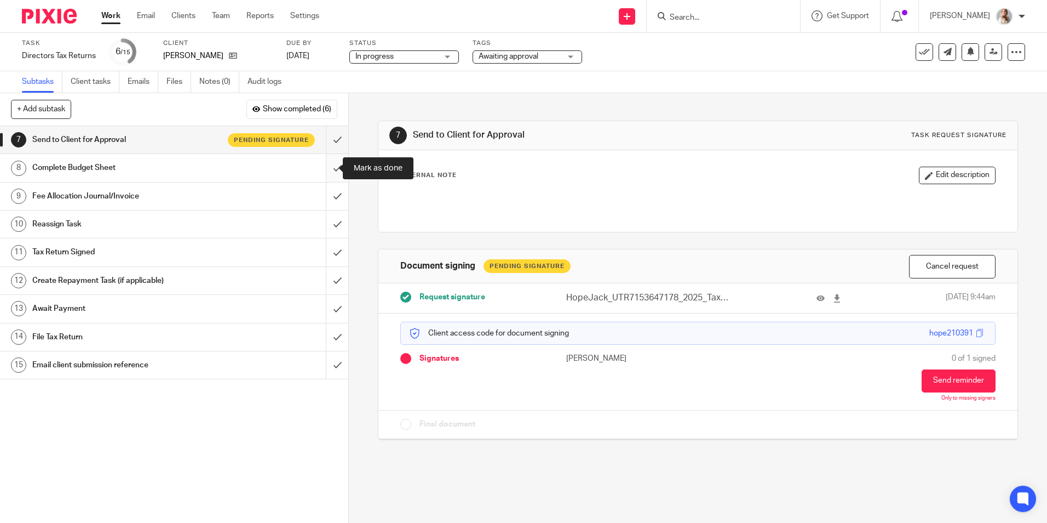
click at [325, 168] on input "submit" at bounding box center [174, 167] width 348 height 27
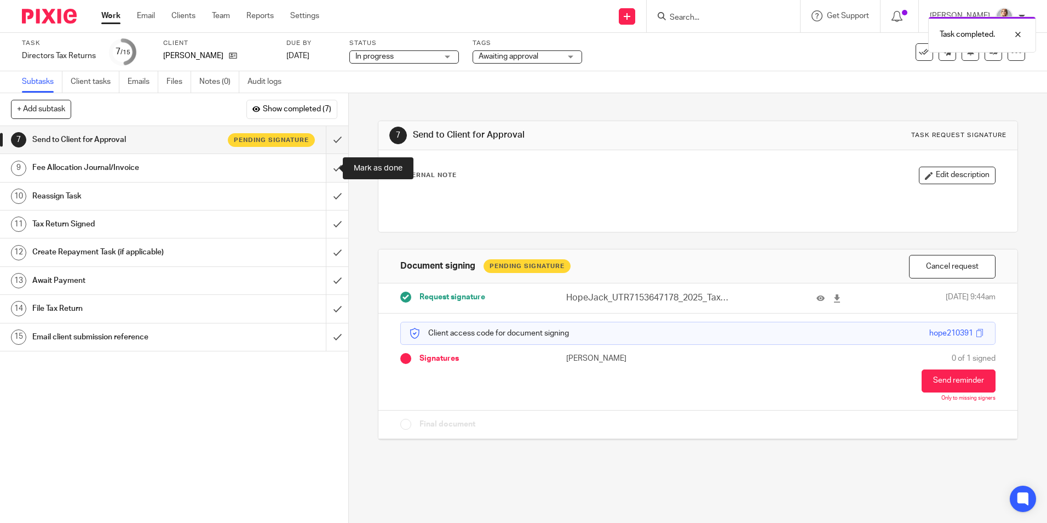
click at [335, 169] on input "submit" at bounding box center [174, 167] width 348 height 27
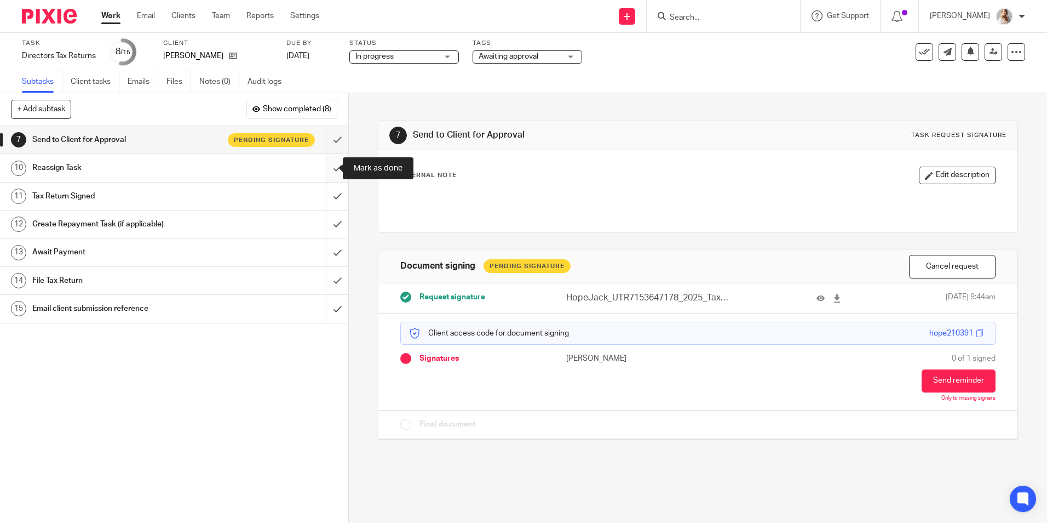
click at [326, 173] on input "submit" at bounding box center [174, 167] width 348 height 27
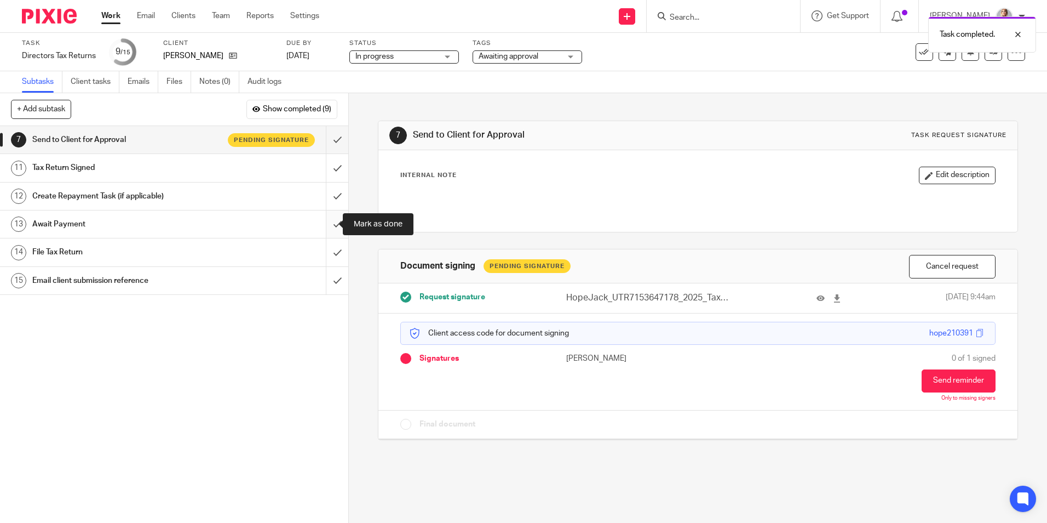
click at [328, 226] on input "submit" at bounding box center [174, 223] width 348 height 27
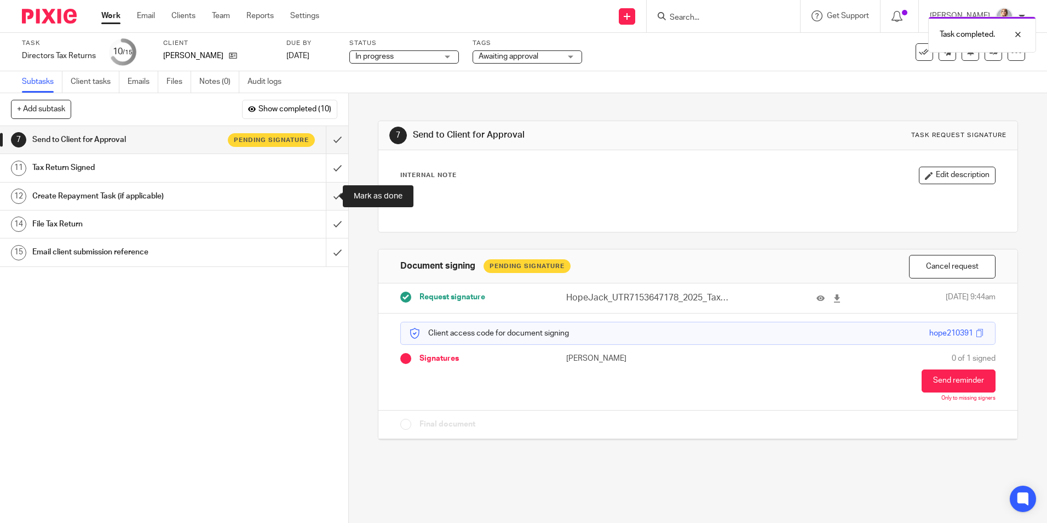
click at [327, 194] on input "submit" at bounding box center [174, 195] width 348 height 27
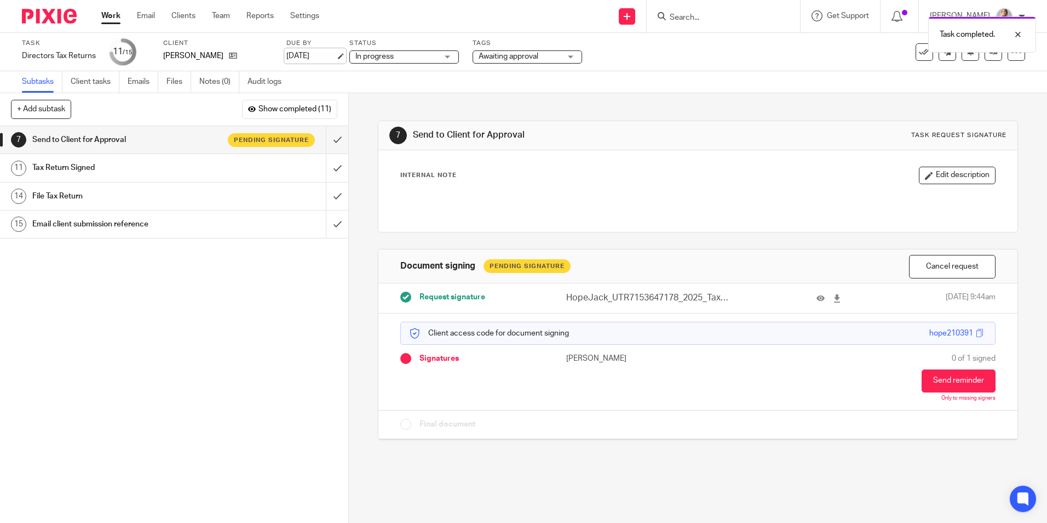
click at [313, 57] on link "[DATE]" at bounding box center [310, 56] width 49 height 12
click at [112, 20] on link "Work" at bounding box center [110, 15] width 19 height 11
